Goal: Book appointment/travel/reservation

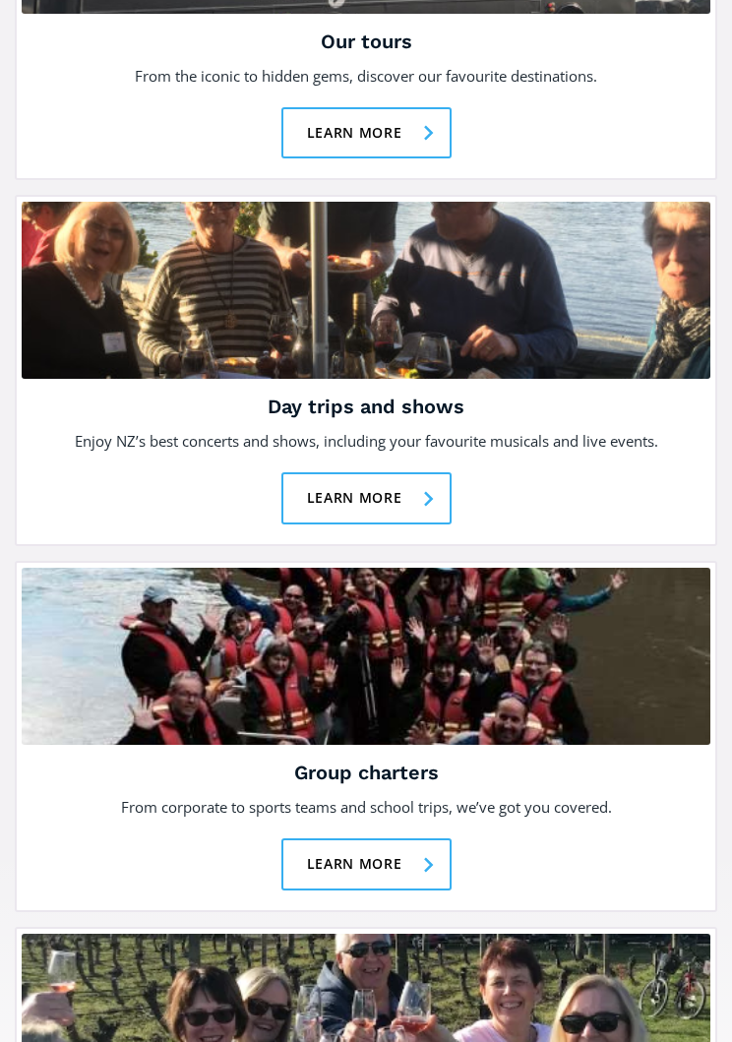
scroll to position [3002, 0]
click at [398, 498] on link "Learn more" at bounding box center [366, 498] width 170 height 52
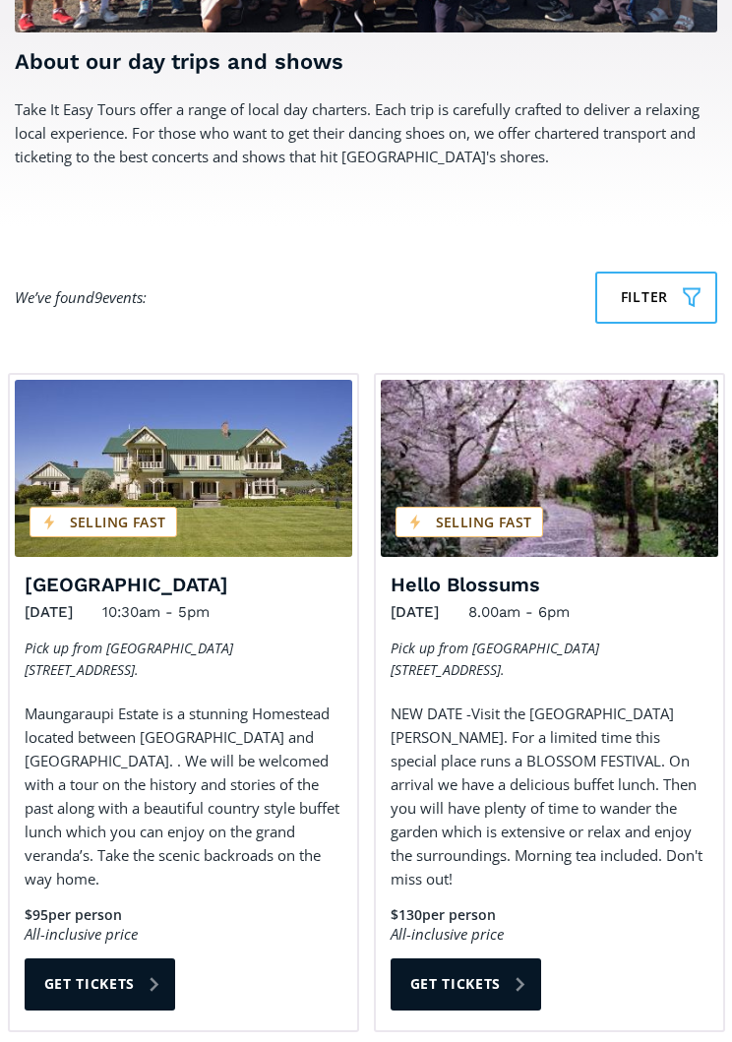
scroll to position [757, 0]
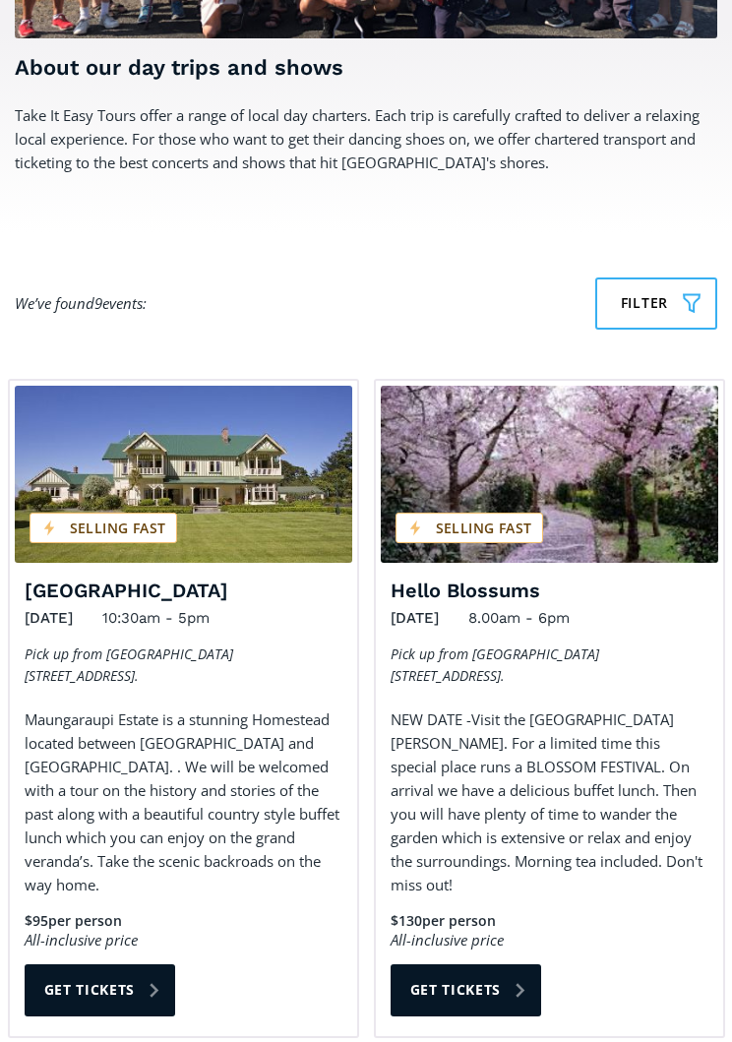
click at [205, 775] on p "Maungaraupi Estate is a stunning Homestead located between [GEOGRAPHIC_DATA] an…" at bounding box center [184, 802] width 318 height 189
click at [137, 968] on link "Get tickets" at bounding box center [101, 990] width 152 height 52
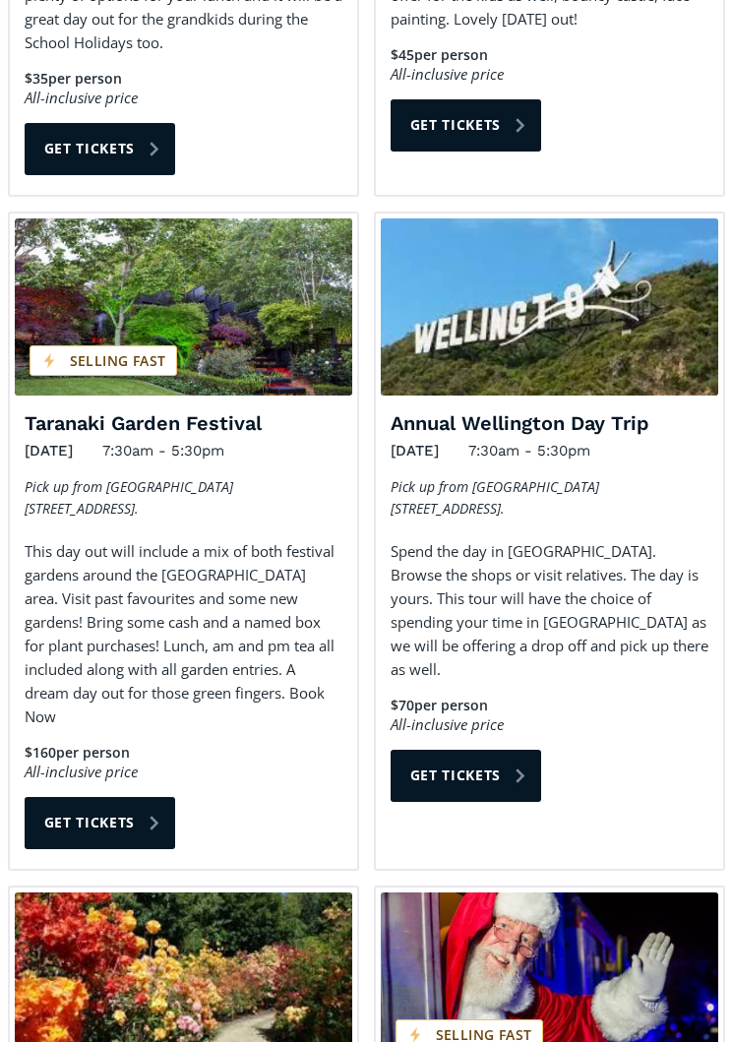
scroll to position [2252, 0]
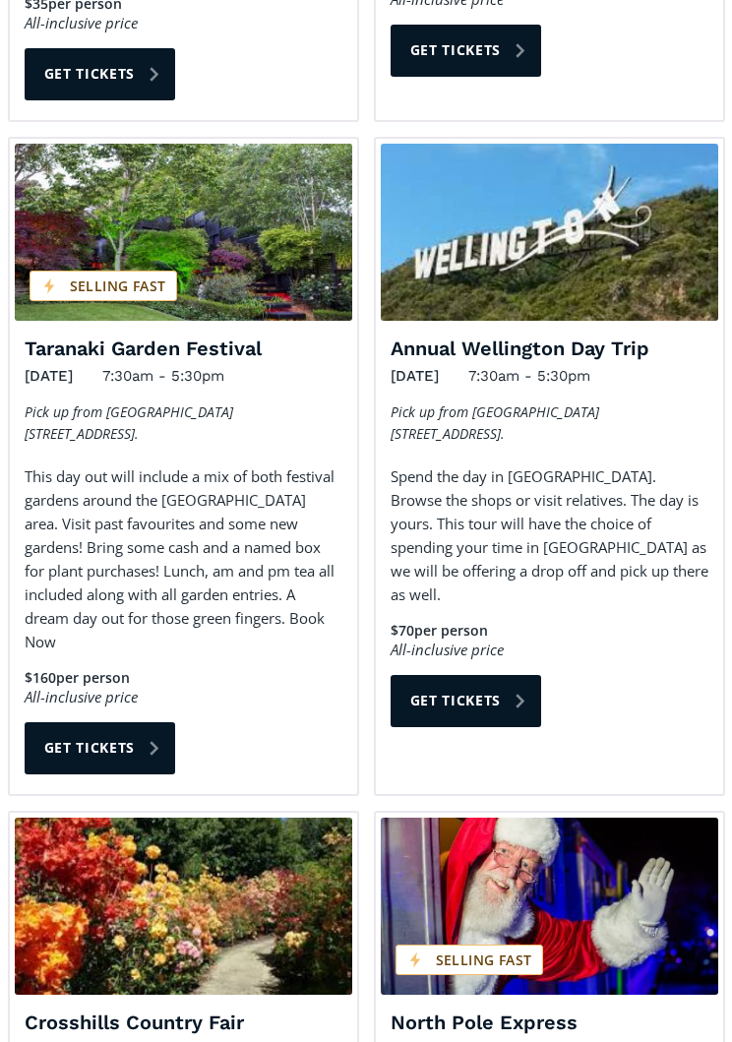
scroll to position [2324, 0]
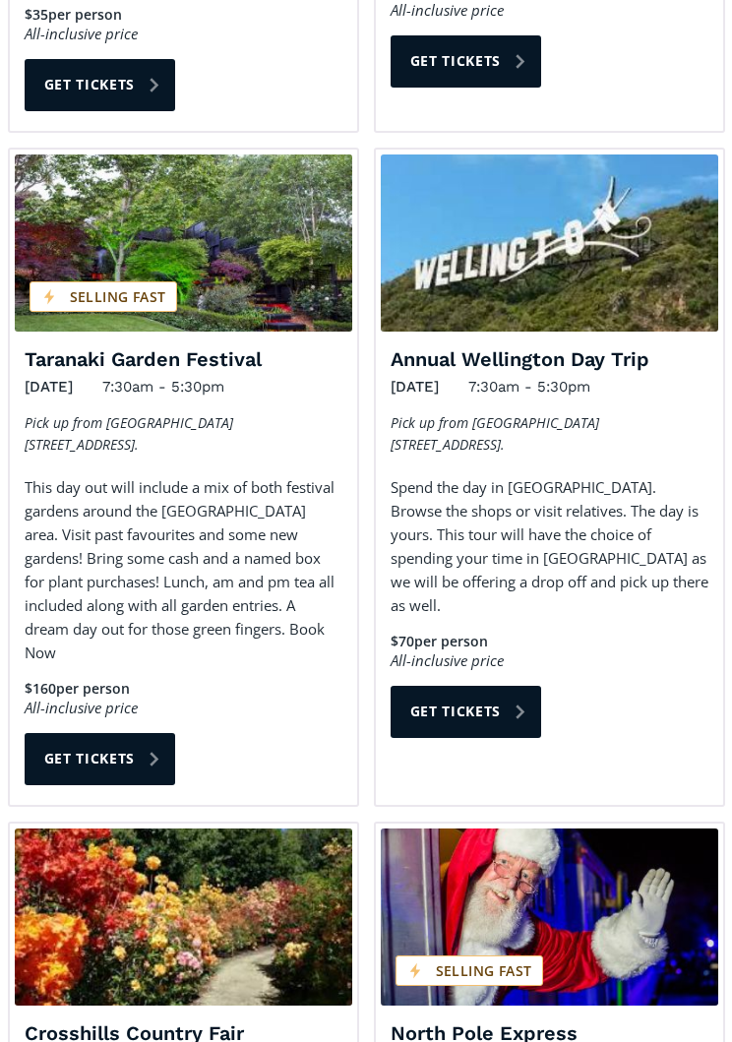
scroll to position [2310, 0]
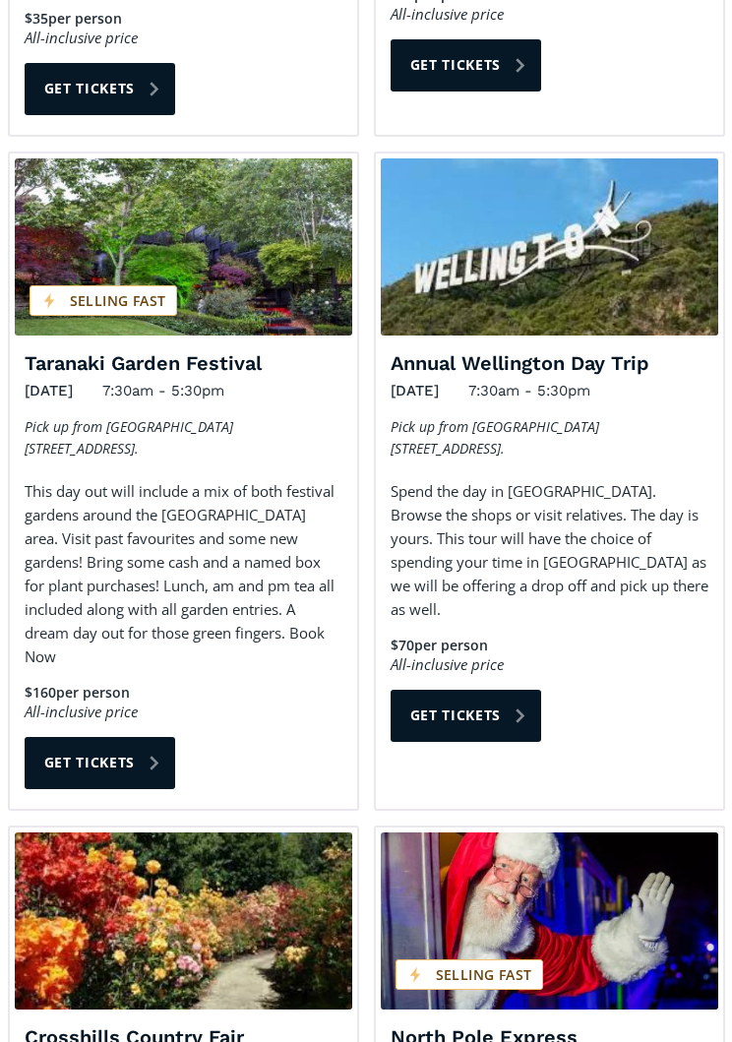
click at [543, 422] on p "Pick up from [GEOGRAPHIC_DATA] [STREET_ADDRESS]." at bounding box center [550, 438] width 318 height 44
click at [596, 528] on p "Spend the day in [GEOGRAPHIC_DATA]. Browse the shops or visit relatives. The da…" at bounding box center [550, 550] width 318 height 142
click at [589, 274] on img "Day trips and shows on sale" at bounding box center [550, 246] width 338 height 177
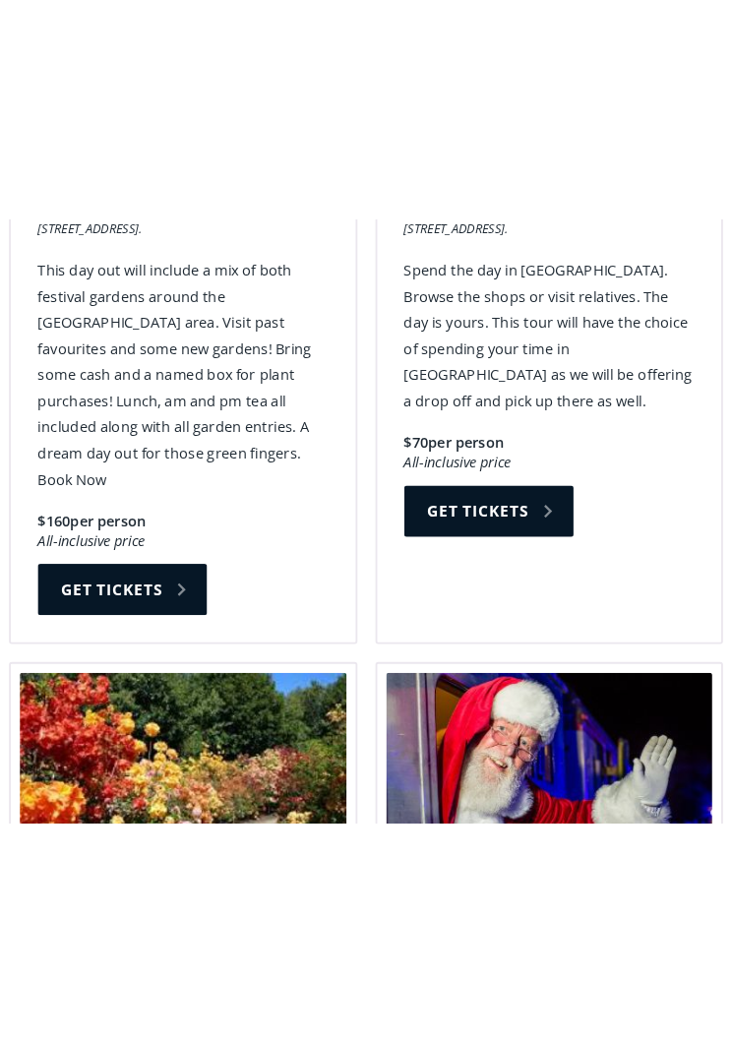
scroll to position [2531, 0]
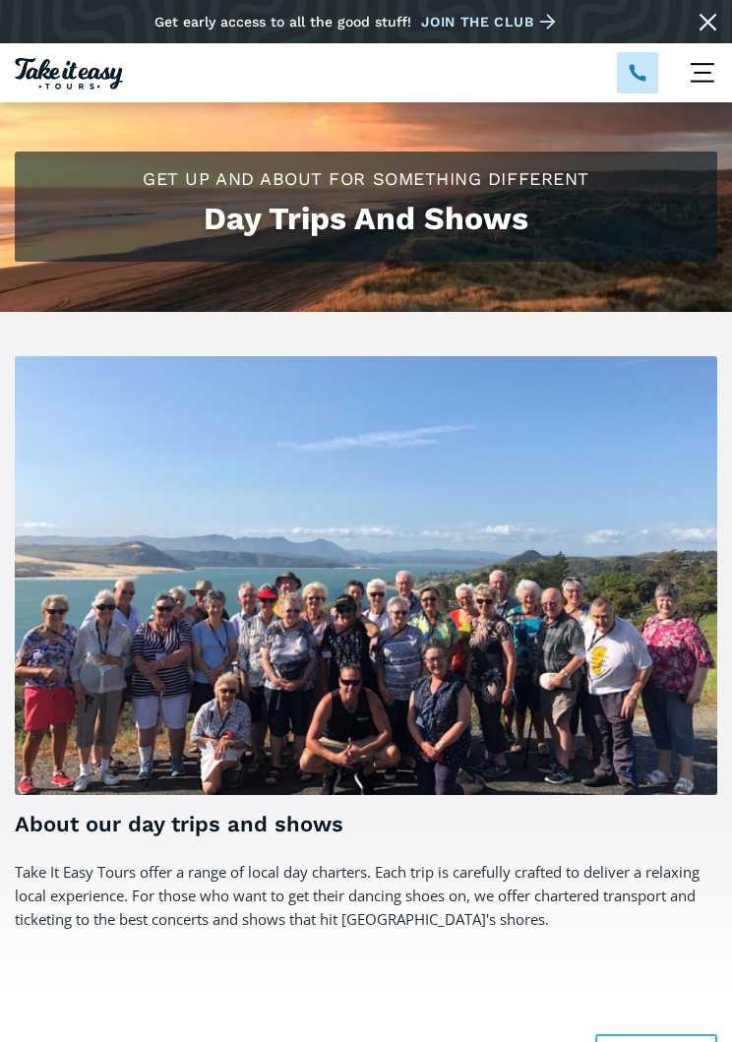
scroll to position [2604, 0]
